Goal: Task Accomplishment & Management: Complete application form

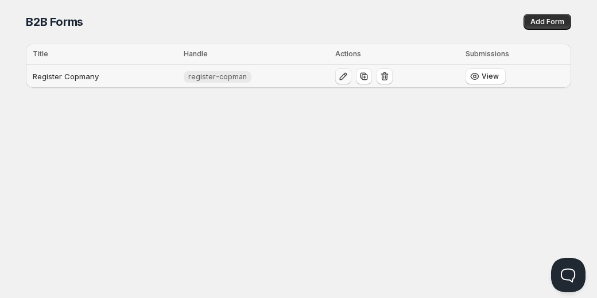
click at [344, 77] on icon "button" at bounding box center [342, 76] width 11 height 11
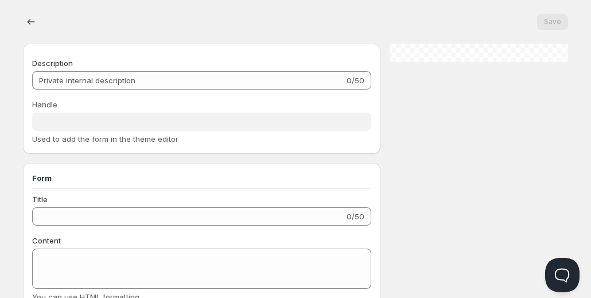
type input "Register Copmany"
type input "register-copman"
type input "Register"
radio input "true"
checkbox input "true"
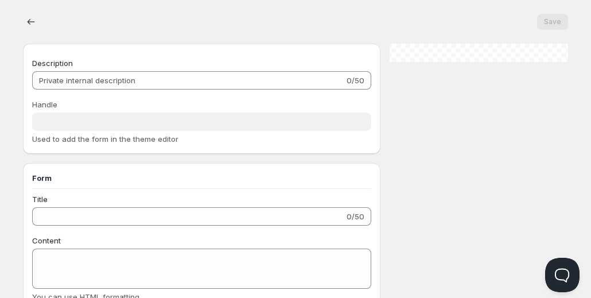
checkbox input "true"
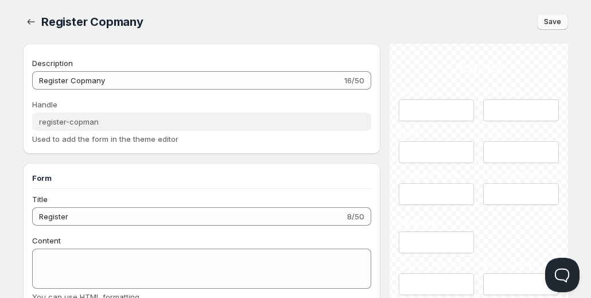
click at [561, 22] on button "Save" at bounding box center [552, 22] width 31 height 16
